Goal: Navigation & Orientation: Find specific page/section

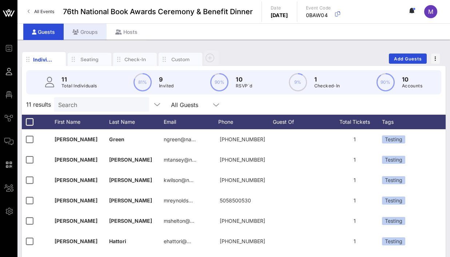
click at [89, 31] on div "Groups" at bounding box center [85, 32] width 43 height 16
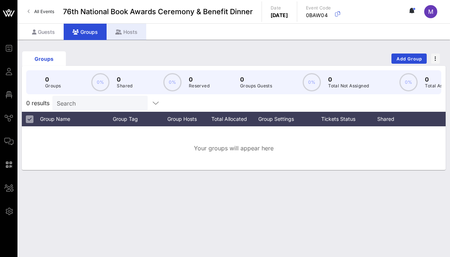
click at [128, 30] on div "Hosts" at bounding box center [127, 32] width 40 height 16
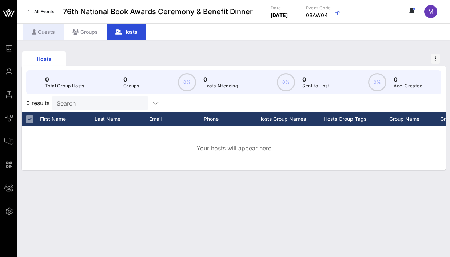
click at [47, 32] on div "Guests" at bounding box center [43, 32] width 40 height 16
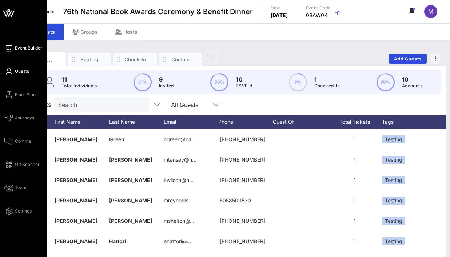
click at [31, 47] on span "Event Builder" at bounding box center [28, 48] width 27 height 7
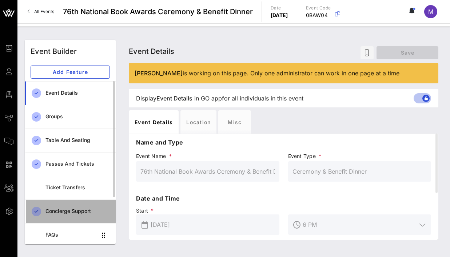
click at [55, 209] on div "Concierge Support" at bounding box center [77, 211] width 64 height 6
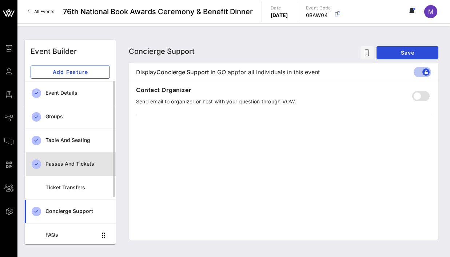
click at [69, 163] on div "Passes and Tickets" at bounding box center [77, 164] width 64 height 6
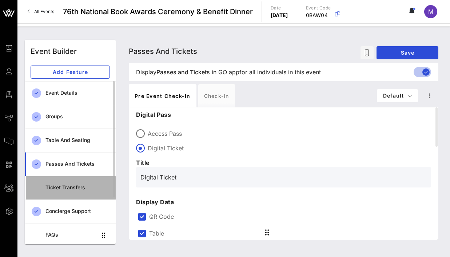
click at [69, 186] on div "Ticket Transfers" at bounding box center [77, 187] width 64 height 6
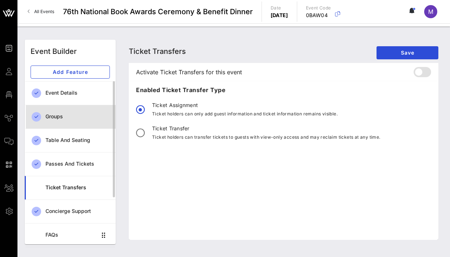
click at [65, 114] on div "Groups" at bounding box center [77, 116] width 64 height 6
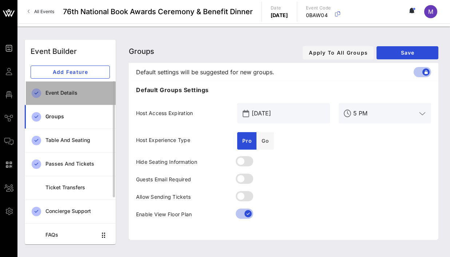
click at [68, 93] on div "Event Details" at bounding box center [77, 93] width 64 height 6
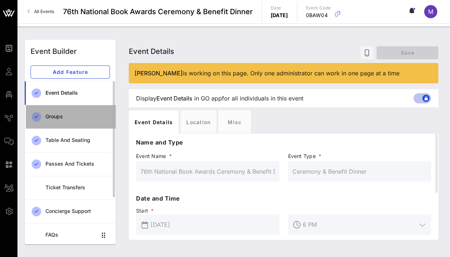
click at [61, 117] on div "Groups" at bounding box center [77, 116] width 64 height 6
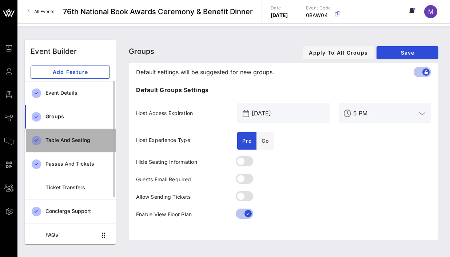
click at [64, 140] on div "Table and Seating" at bounding box center [77, 140] width 64 height 6
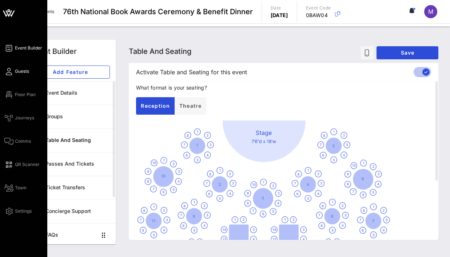
click at [10, 71] on icon at bounding box center [8, 71] width 9 height 1
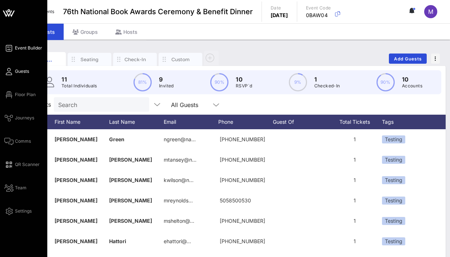
click at [29, 45] on span "Event Builder" at bounding box center [28, 48] width 27 height 7
